Goal: Task Accomplishment & Management: Use online tool/utility

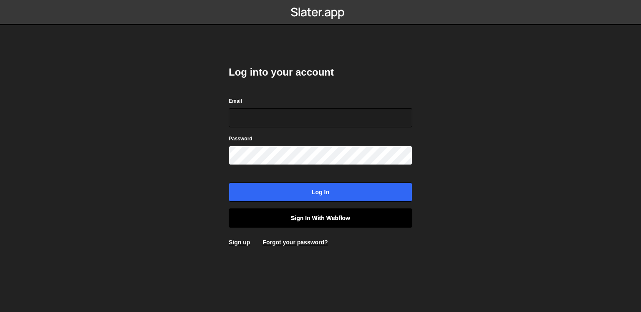
click at [317, 222] on link "Sign in with Webflow" at bounding box center [321, 217] width 184 height 19
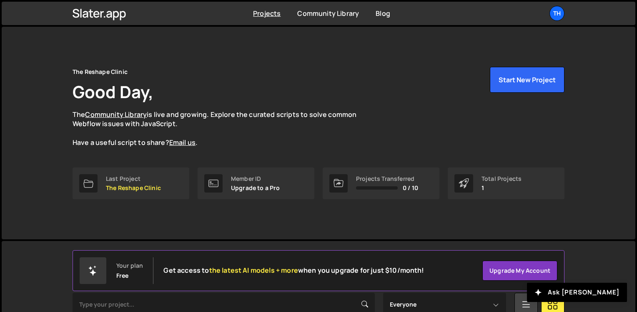
click at [553, 23] on div "Projects Community Library Blog Th Projects Your Teams Account Upgrade Logout" at bounding box center [318, 13] width 517 height 23
click at [556, 20] on div "Th" at bounding box center [557, 13] width 15 height 15
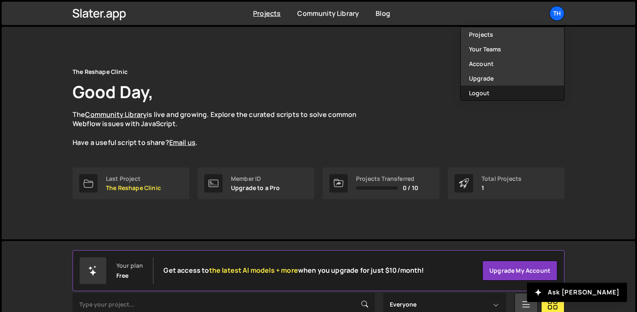
click at [489, 91] on button "Logout" at bounding box center [512, 93] width 103 height 15
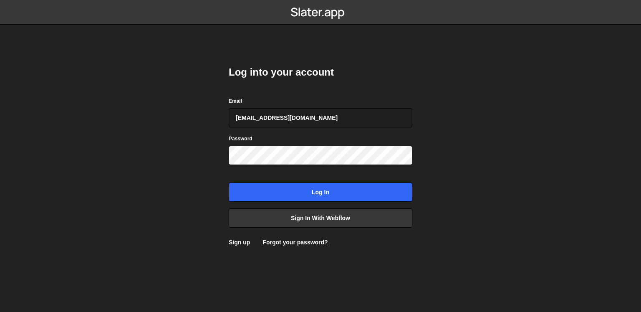
type input "[EMAIL_ADDRESS][DOMAIN_NAME]"
click at [229, 182] on input "Log in" at bounding box center [321, 191] width 184 height 19
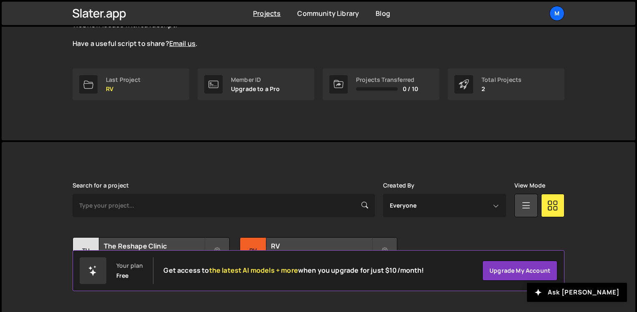
scroll to position [117, 0]
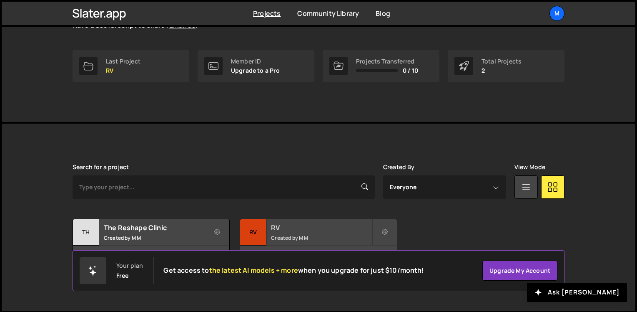
click at [292, 232] on div "RV Created by M M" at bounding box center [318, 232] width 156 height 26
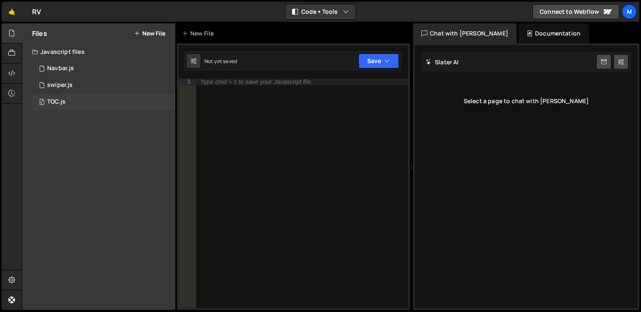
click at [70, 108] on div "0 TOC.js 0" at bounding box center [103, 101] width 143 height 17
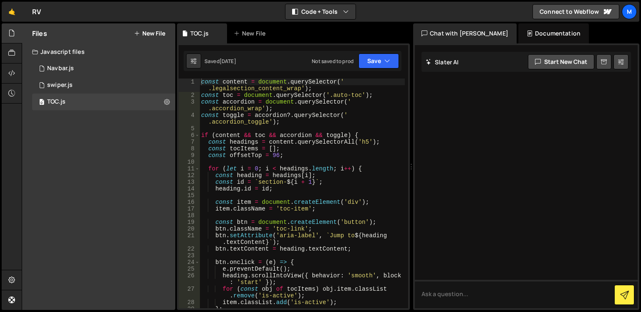
click at [282, 153] on div "const content = document . querySelector ( ' .legalsection_content_wrap' ) ; co…" at bounding box center [301, 202] width 205 height 249
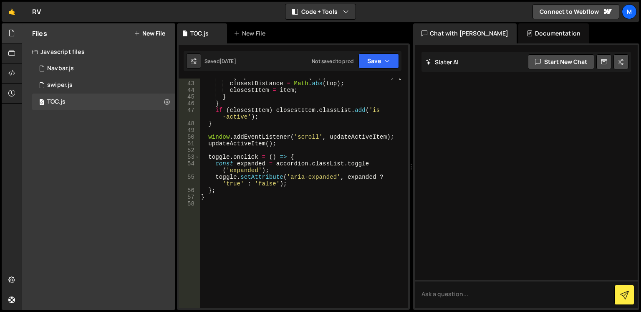
scroll to position [325, 0]
type textarea "}"
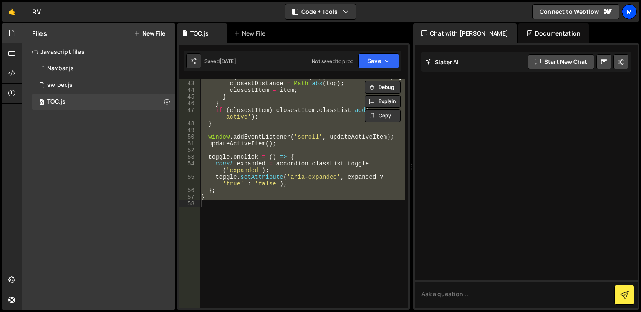
click at [629, 15] on div "M" at bounding box center [628, 11] width 15 height 15
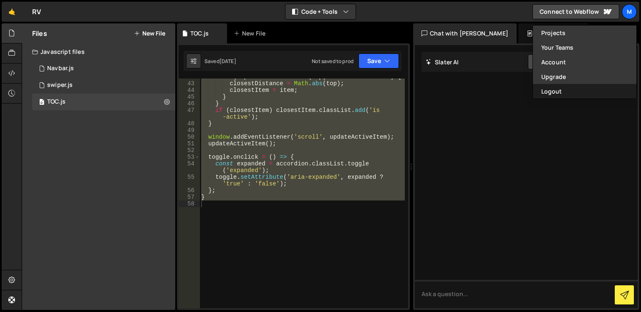
click at [585, 87] on button "Logout" at bounding box center [584, 91] width 103 height 15
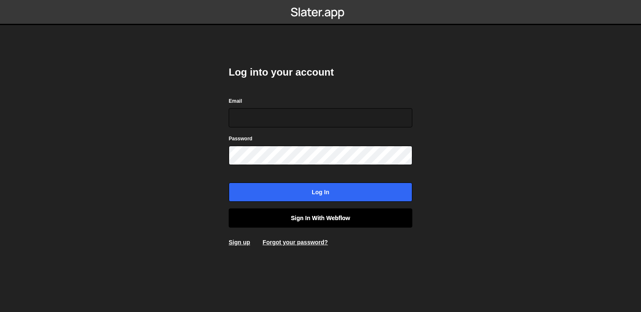
click at [300, 219] on link "Sign in with Webflow" at bounding box center [321, 217] width 184 height 19
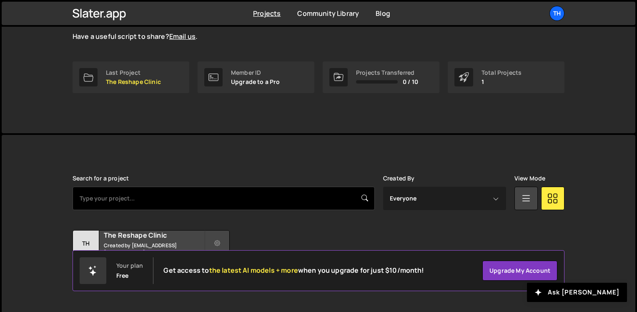
scroll to position [117, 0]
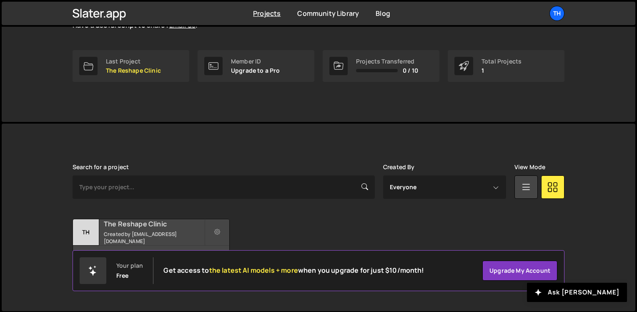
click at [166, 224] on h2 "The Reshape Clinic" at bounding box center [154, 223] width 101 height 9
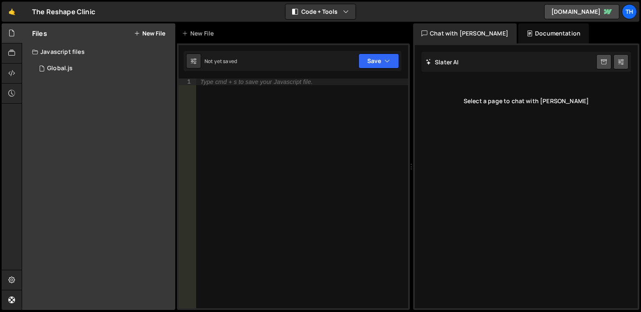
click at [146, 30] on button "New File" at bounding box center [149, 33] width 31 height 7
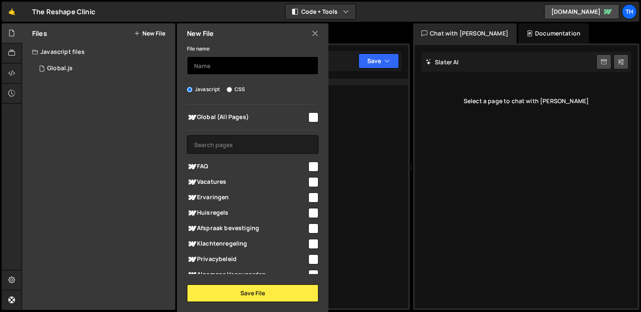
click at [207, 65] on input "text" at bounding box center [252, 65] width 131 height 18
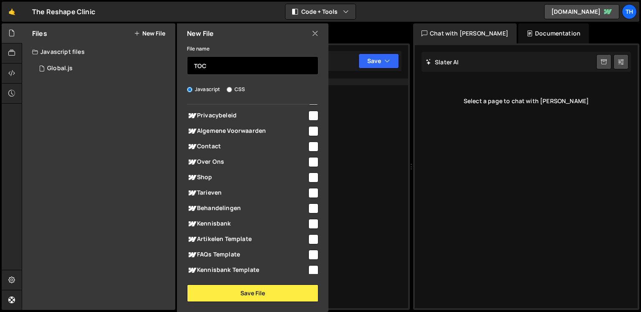
scroll to position [125, 0]
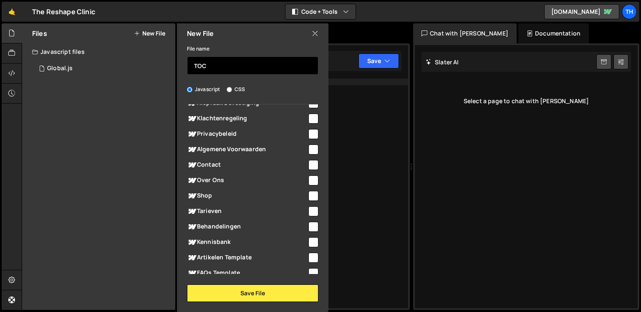
type input "TOC"
click at [270, 148] on span "Algemene Voorwaarden" at bounding box center [247, 149] width 120 height 10
checkbox input "true"
click at [272, 133] on span "Privacybeleid" at bounding box center [247, 134] width 120 height 10
checkbox input "true"
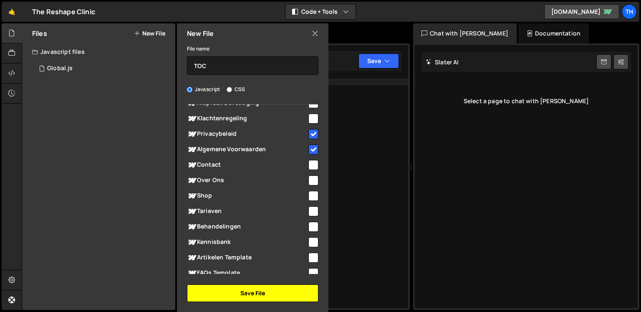
click at [250, 293] on button "Save File" at bounding box center [252, 293] width 131 height 18
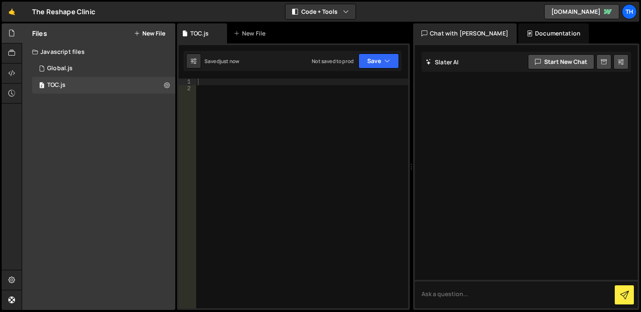
click at [214, 82] on div at bounding box center [302, 199] width 212 height 243
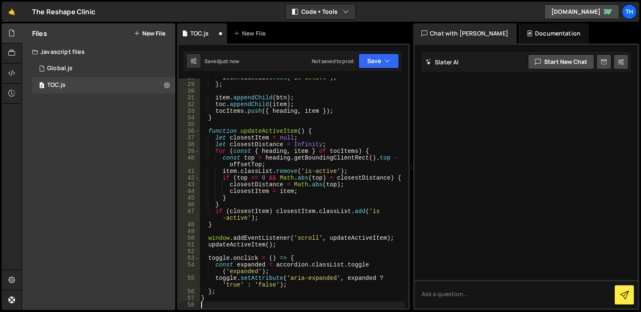
scroll to position [0, 0]
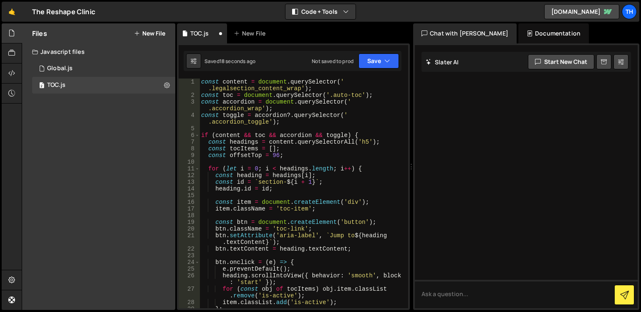
click at [258, 120] on div "const content = document . querySelector ( ' .legalsection_content_wrap' ) ; co…" at bounding box center [301, 202] width 205 height 249
drag, startPoint x: 212, startPoint y: 86, endPoint x: 300, endPoint y: 87, distance: 88.4
click at [300, 87] on div "const content = document . querySelector ( ' .legalsection_content_wrap' ) ; co…" at bounding box center [301, 202] width 205 height 249
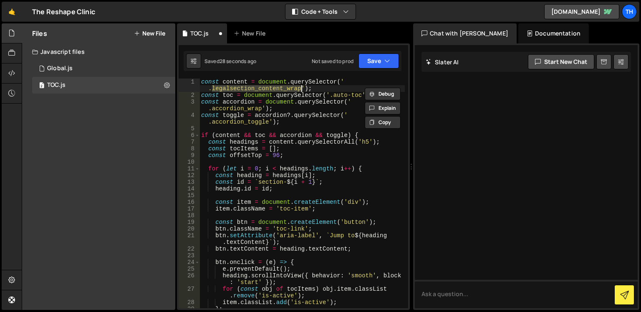
paste textarea "middle_sidebars"
click at [307, 103] on div "const content = document . querySelector ( ' .middle_sidebars_wrap' ) ; const t…" at bounding box center [301, 202] width 205 height 249
drag, startPoint x: 284, startPoint y: 90, endPoint x: 212, endPoint y: 88, distance: 71.4
click at [212, 88] on div "const content = document . querySelector ( ' .middle_sidebars_wrap' ) ; const t…" at bounding box center [301, 202] width 205 height 249
paste textarea "sidebars_layout"
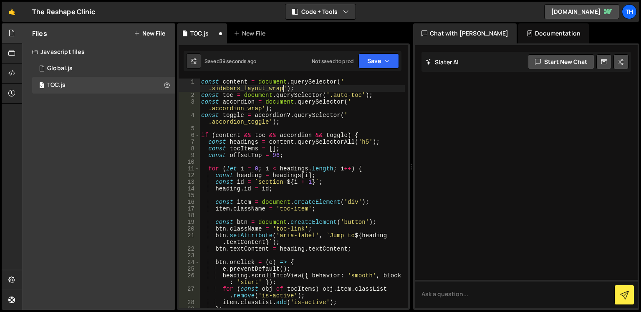
click at [272, 103] on div "const content = document . querySelector ( ' .sidebars_layout_wrap' ) ; const t…" at bounding box center [301, 202] width 205 height 249
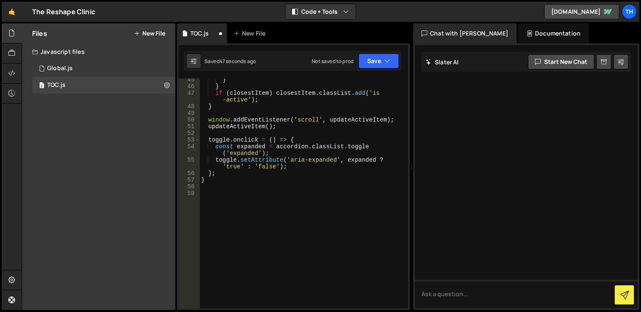
scroll to position [342, 0]
click at [381, 56] on button "Save" at bounding box center [378, 60] width 40 height 15
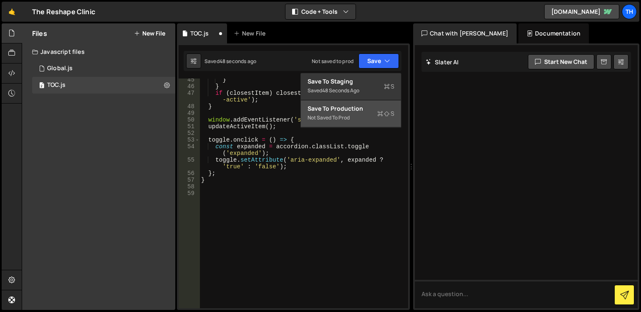
click at [354, 104] on div "Save to Production S" at bounding box center [350, 108] width 87 height 8
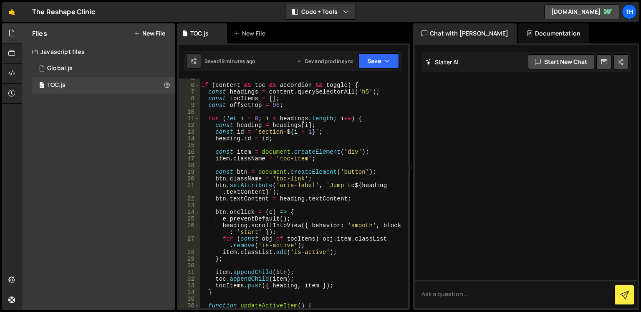
scroll to position [75, 0]
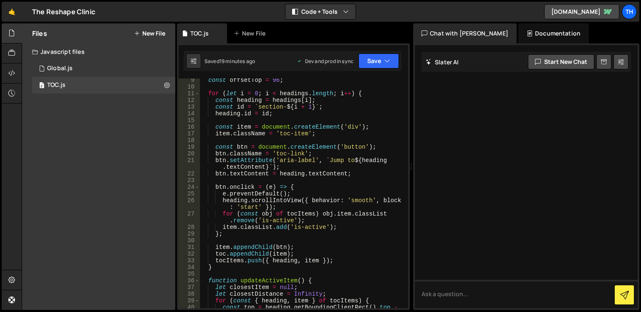
click at [273, 149] on div "const offsetTop = 96 ; for ( let i = 0 ; i < headings . length ; i ++ ) { const…" at bounding box center [301, 201] width 205 height 249
type textarea "}"
